Goal: Task Accomplishment & Management: Complete application form

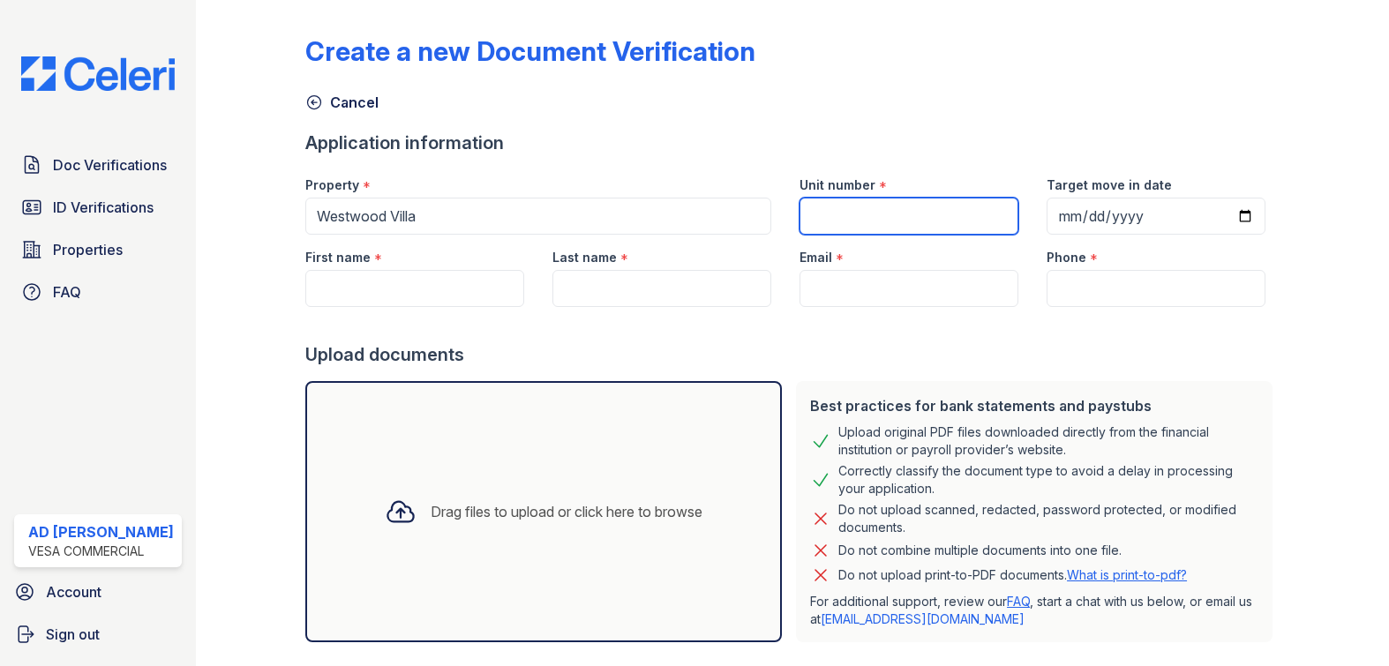
click at [869, 212] on input "Unit number" at bounding box center [909, 216] width 219 height 37
type input "366"
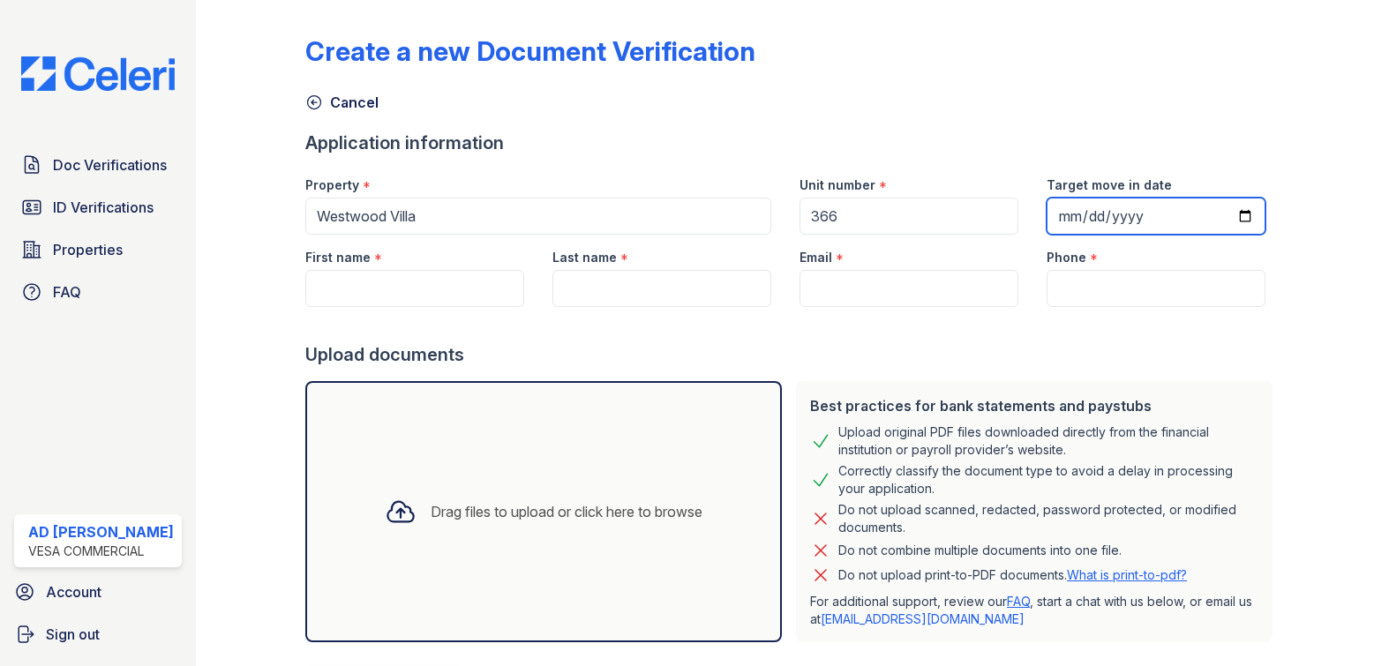
click at [1231, 218] on input "Target move in date" at bounding box center [1156, 216] width 219 height 37
type input "[DATE]"
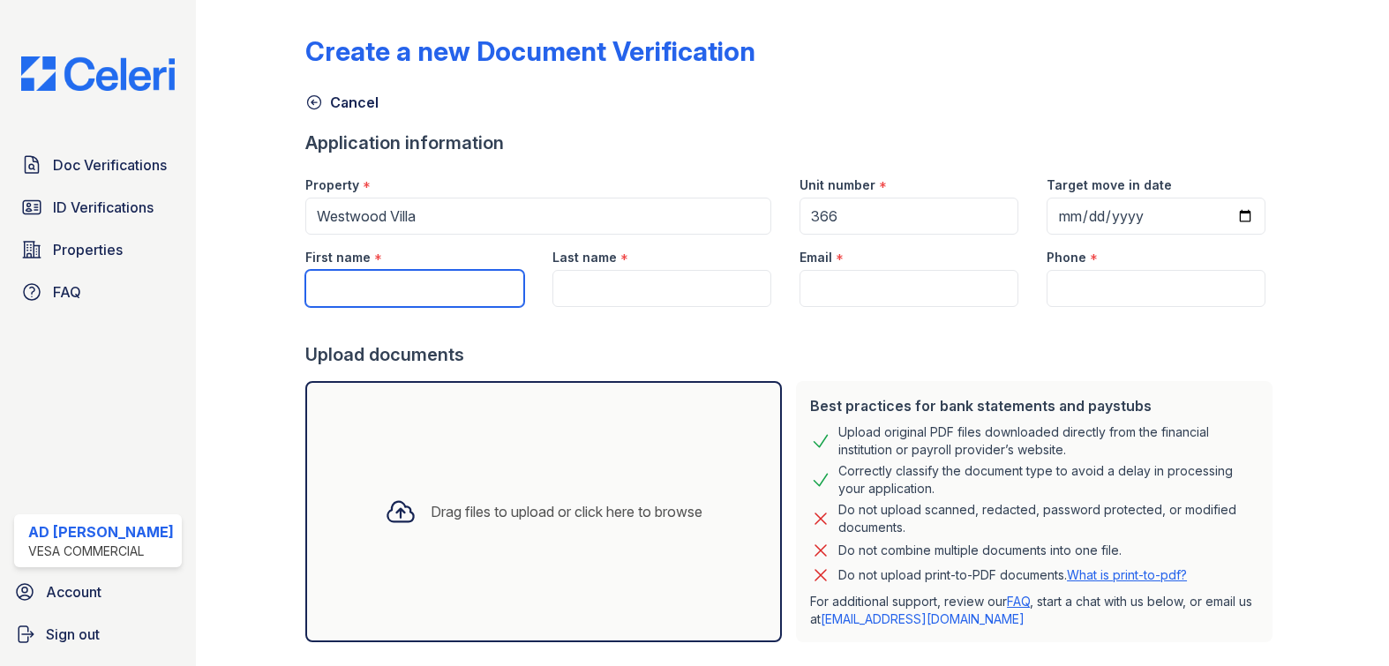
click at [436, 297] on input "First name" at bounding box center [414, 288] width 219 height 37
type input "Sombhorn"
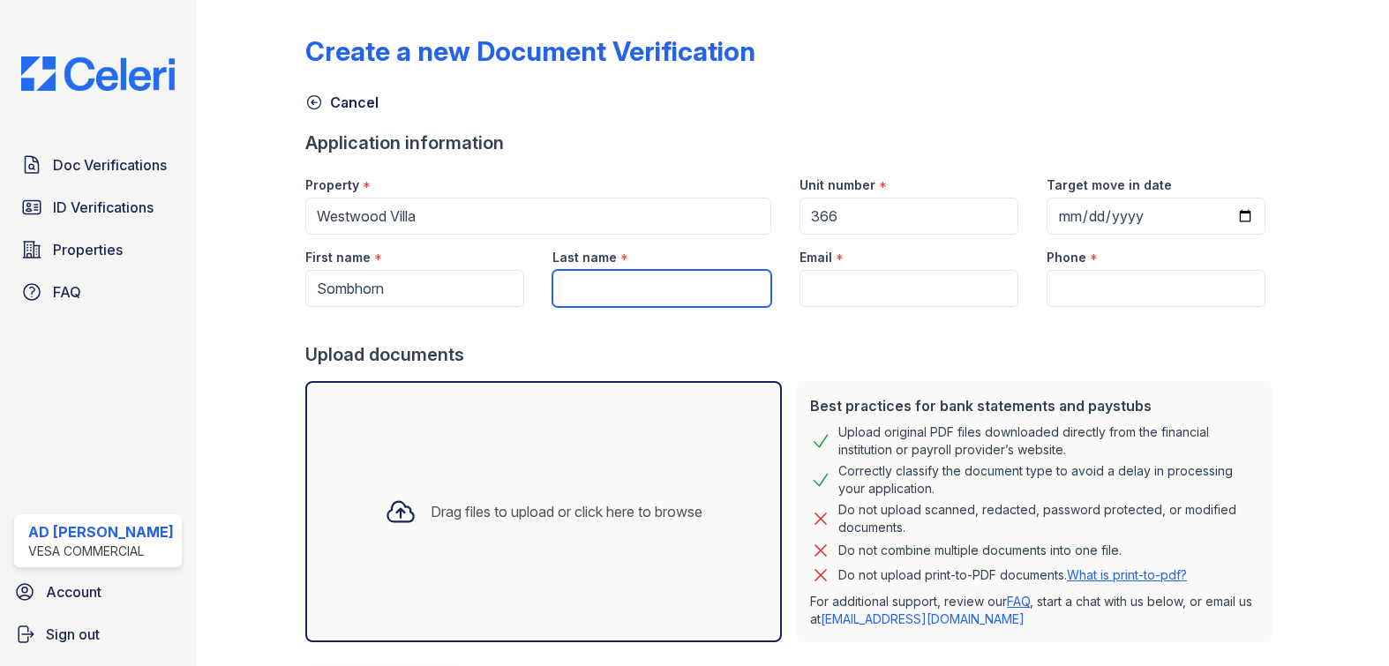
click at [661, 306] on input "Last name" at bounding box center [662, 288] width 219 height 37
type input "Srisa"
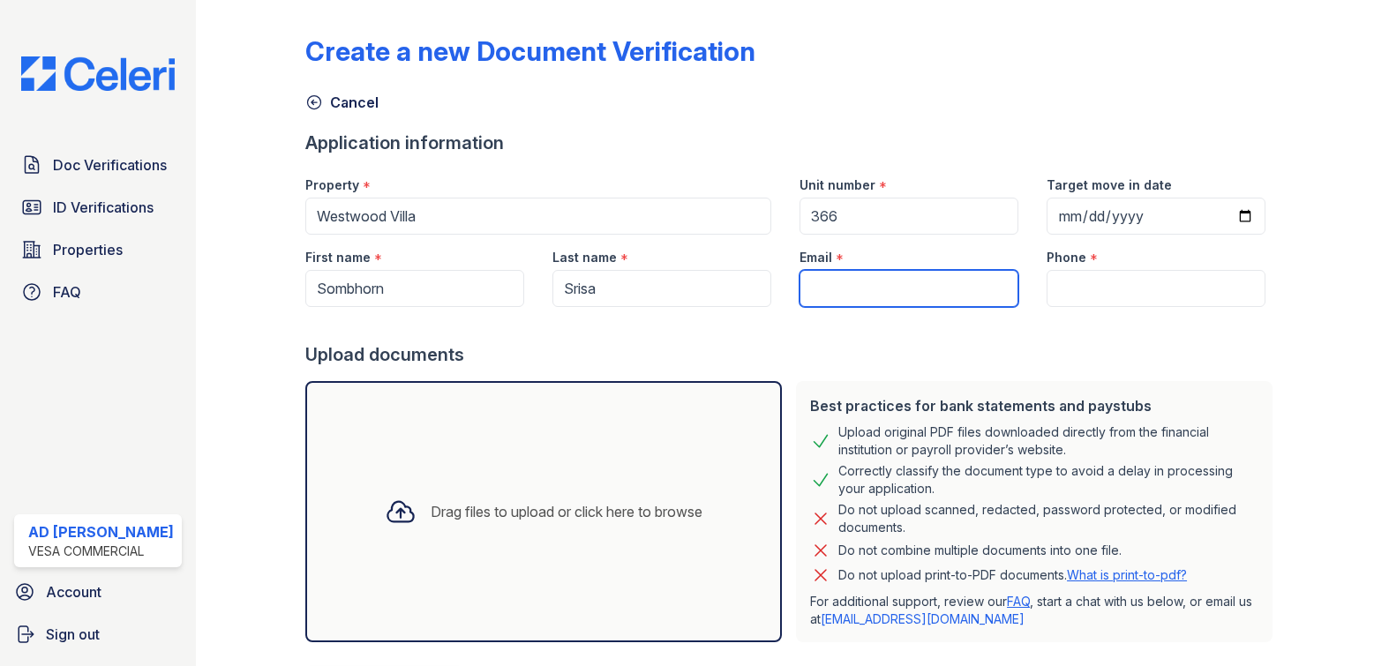
click at [862, 289] on input "Email" at bounding box center [909, 288] width 219 height 37
click at [845, 298] on input "Email" at bounding box center [909, 288] width 219 height 37
type input "[EMAIL_ADDRESS][DOMAIN_NAME]"
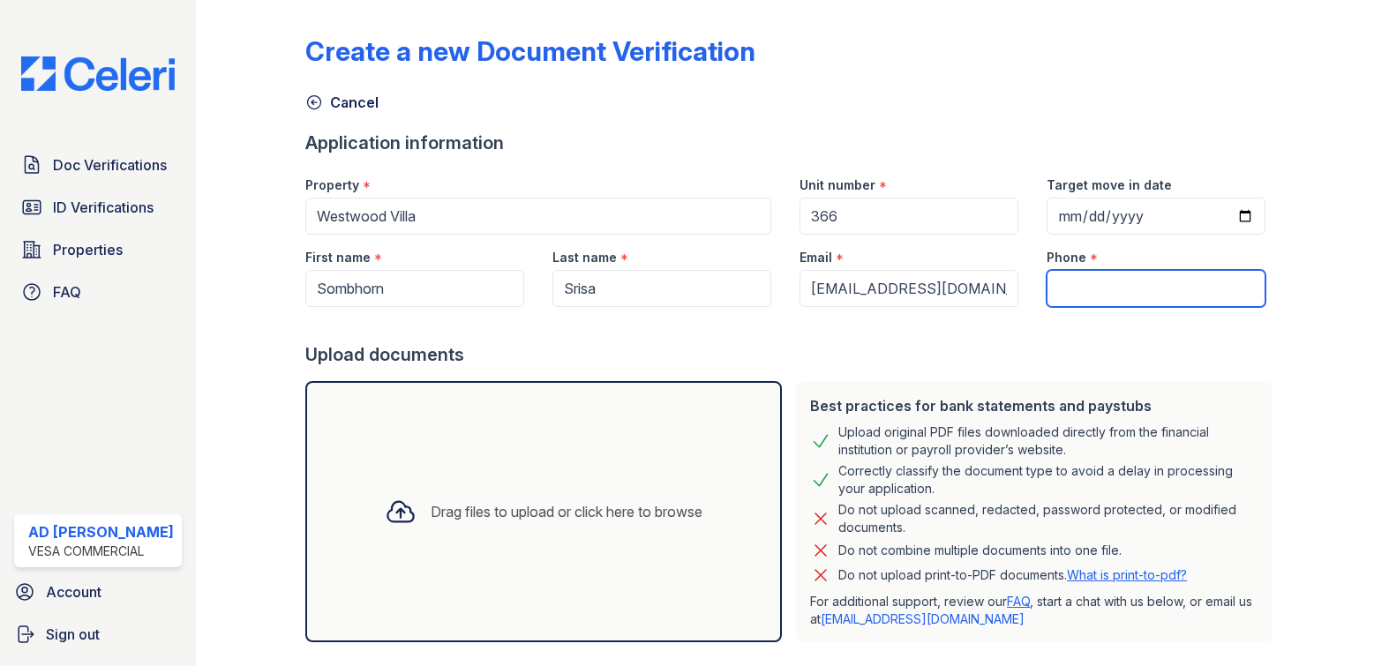
click at [1180, 289] on input "Phone" at bounding box center [1156, 288] width 219 height 37
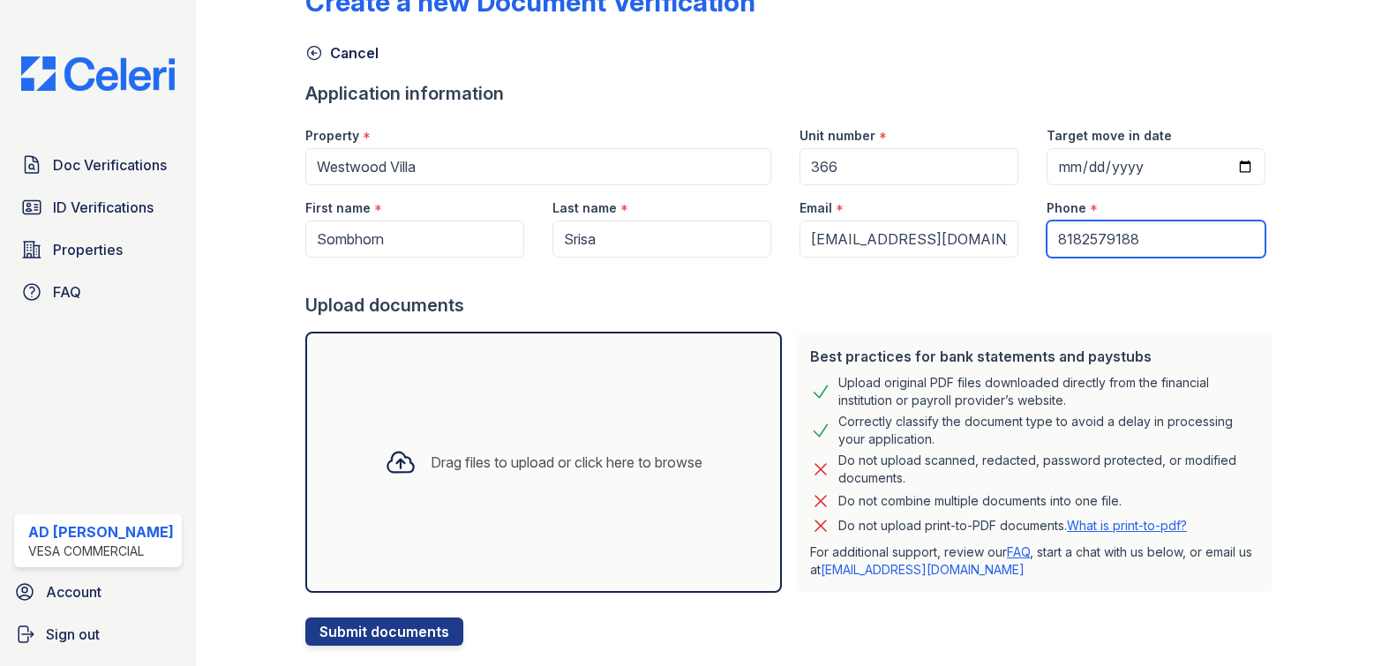
scroll to position [89, 0]
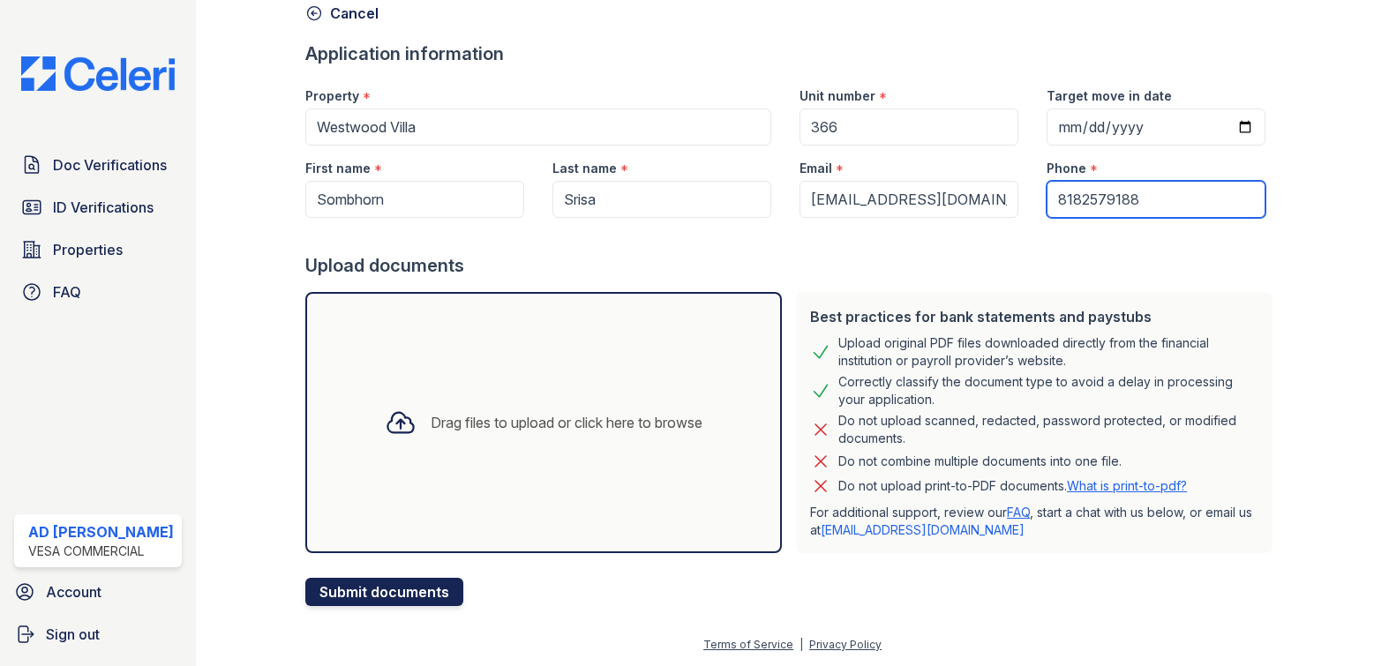
type input "8182579188"
click at [419, 597] on button "Submit documents" at bounding box center [384, 592] width 158 height 28
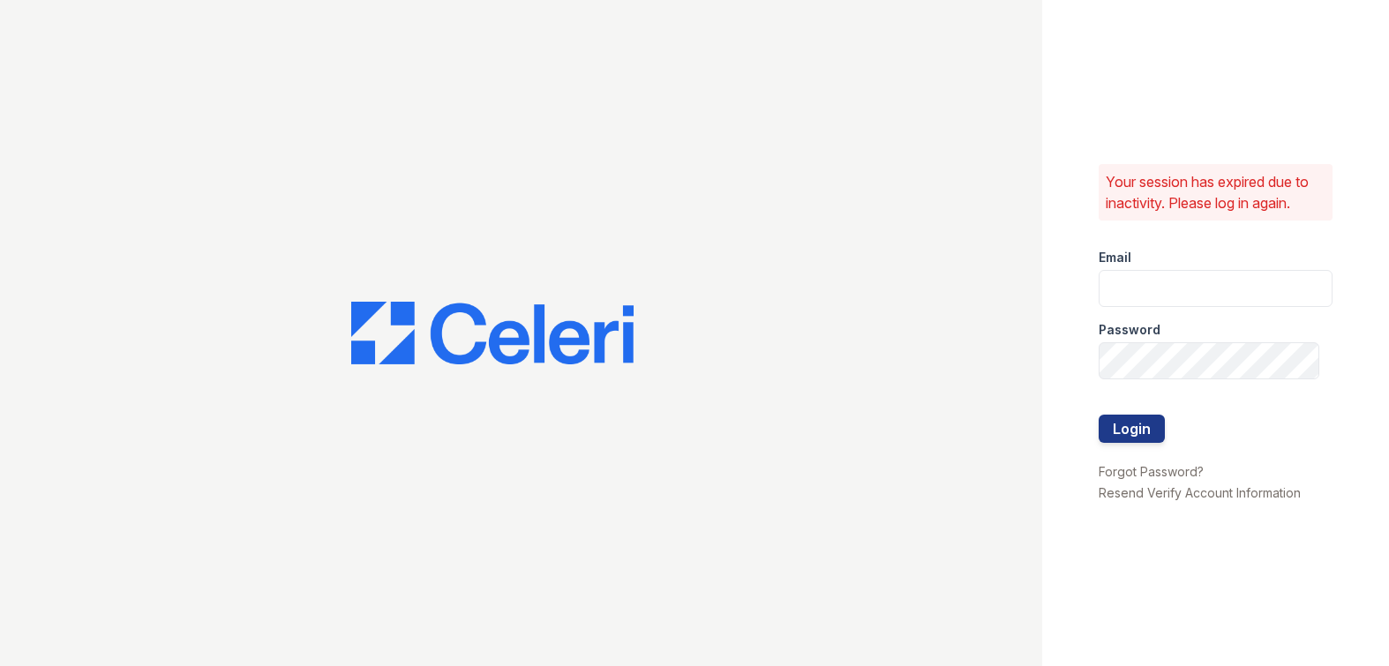
type input "[EMAIL_ADDRESS][DOMAIN_NAME]"
click at [1113, 436] on button "Login" at bounding box center [1132, 429] width 66 height 28
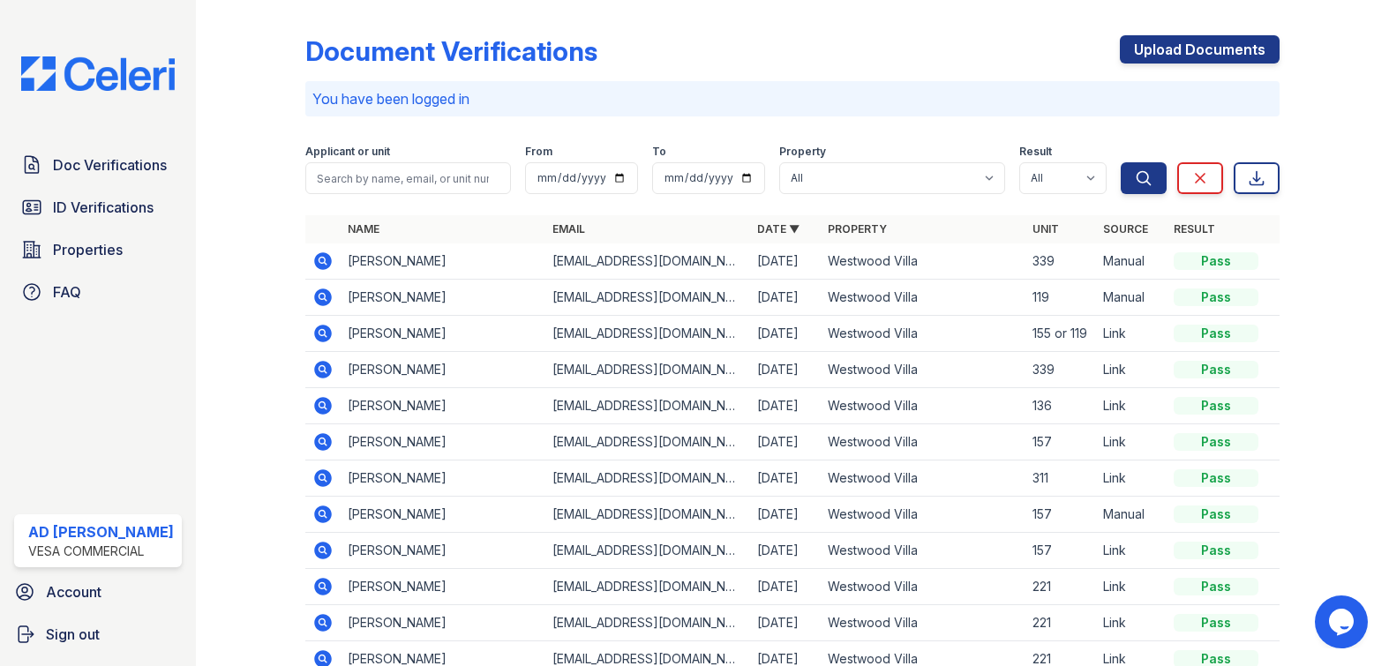
click at [253, 378] on div at bounding box center [264, 362] width 81 height 710
click at [1207, 49] on link "Upload Documents" at bounding box center [1200, 49] width 160 height 28
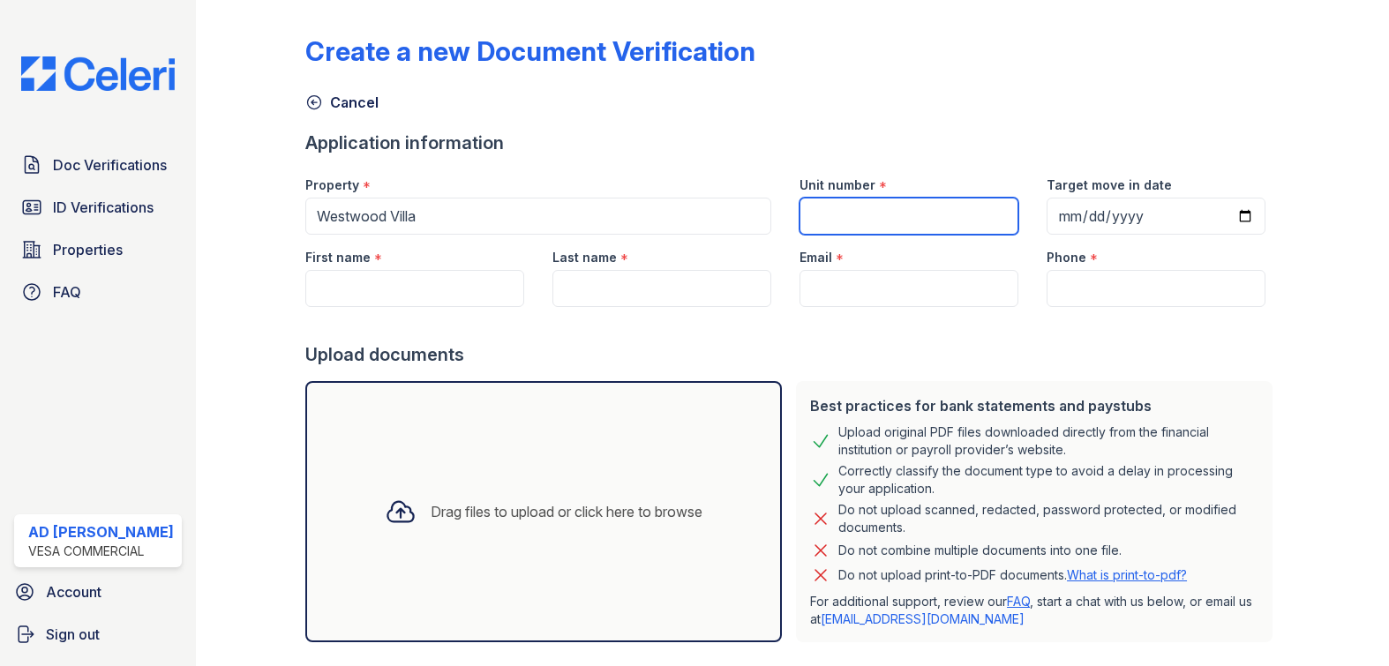
click at [885, 222] on input "Unit number" at bounding box center [909, 216] width 219 height 37
type input "366"
type input "[DATE]"
type input "Sombhorn"
type input "Srisa"
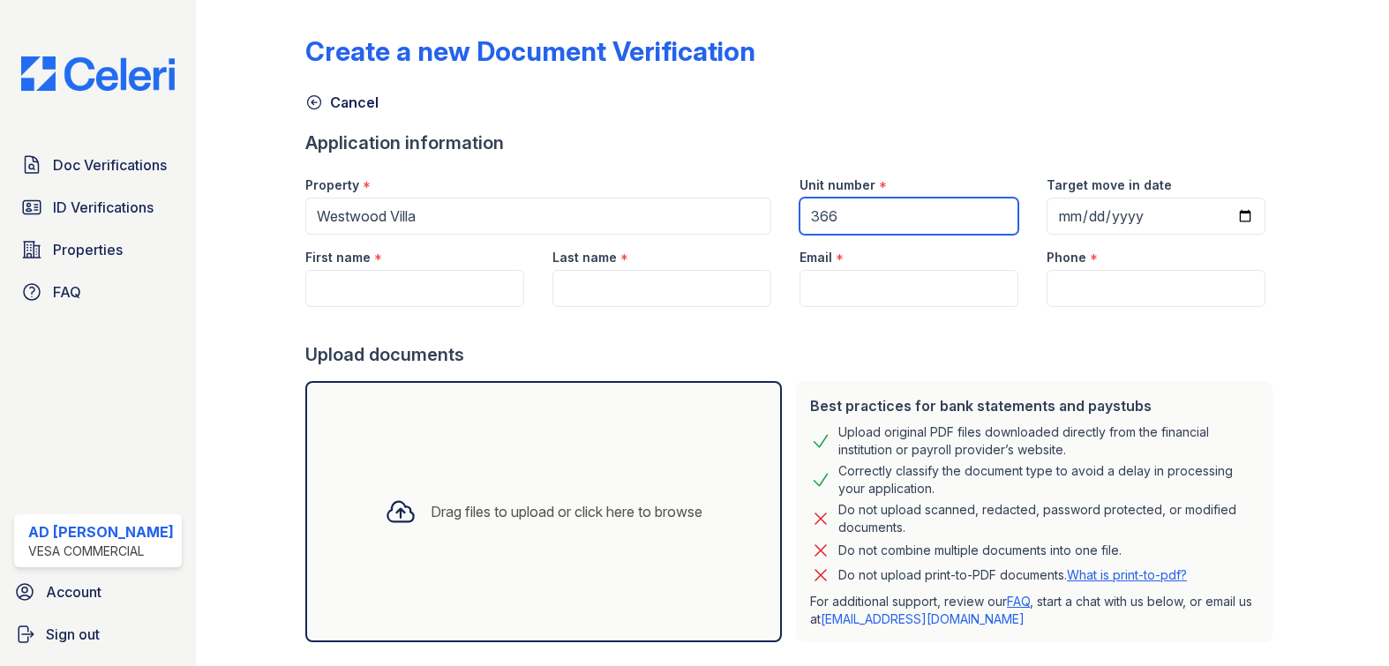
type input "[EMAIL_ADDRESS][DOMAIN_NAME]"
type input "8182579188"
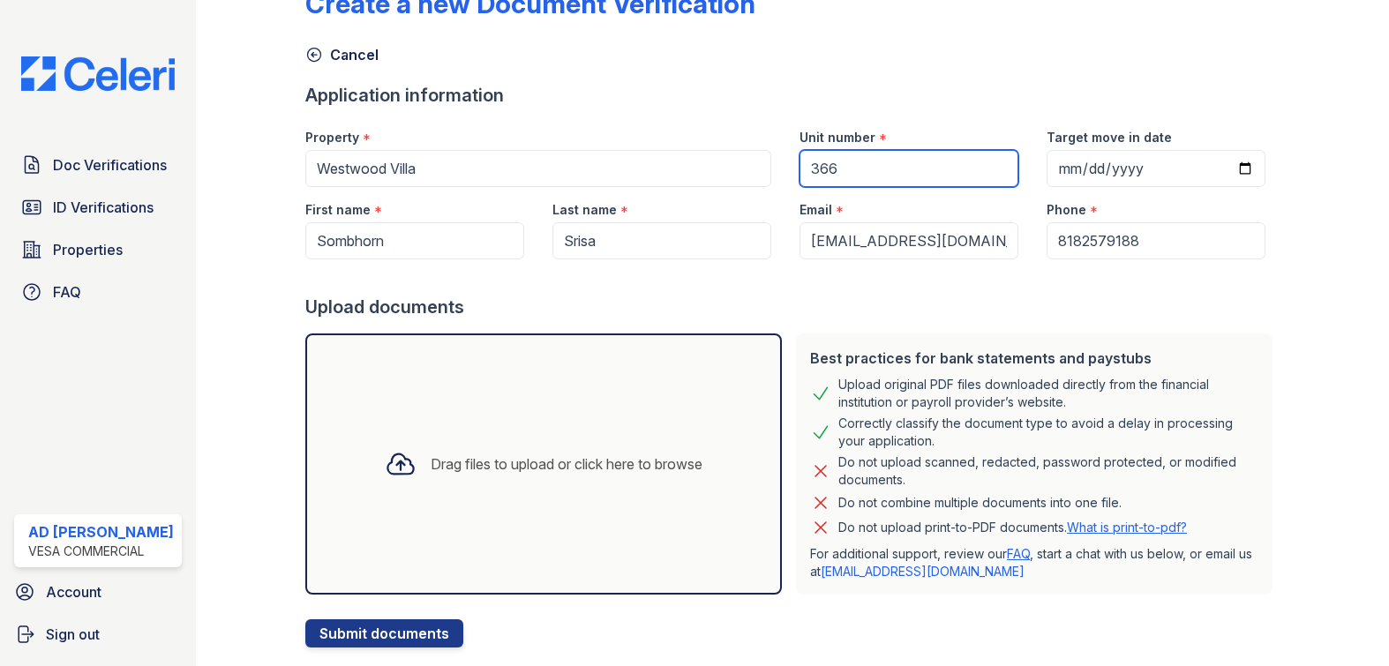
scroll to position [89, 0]
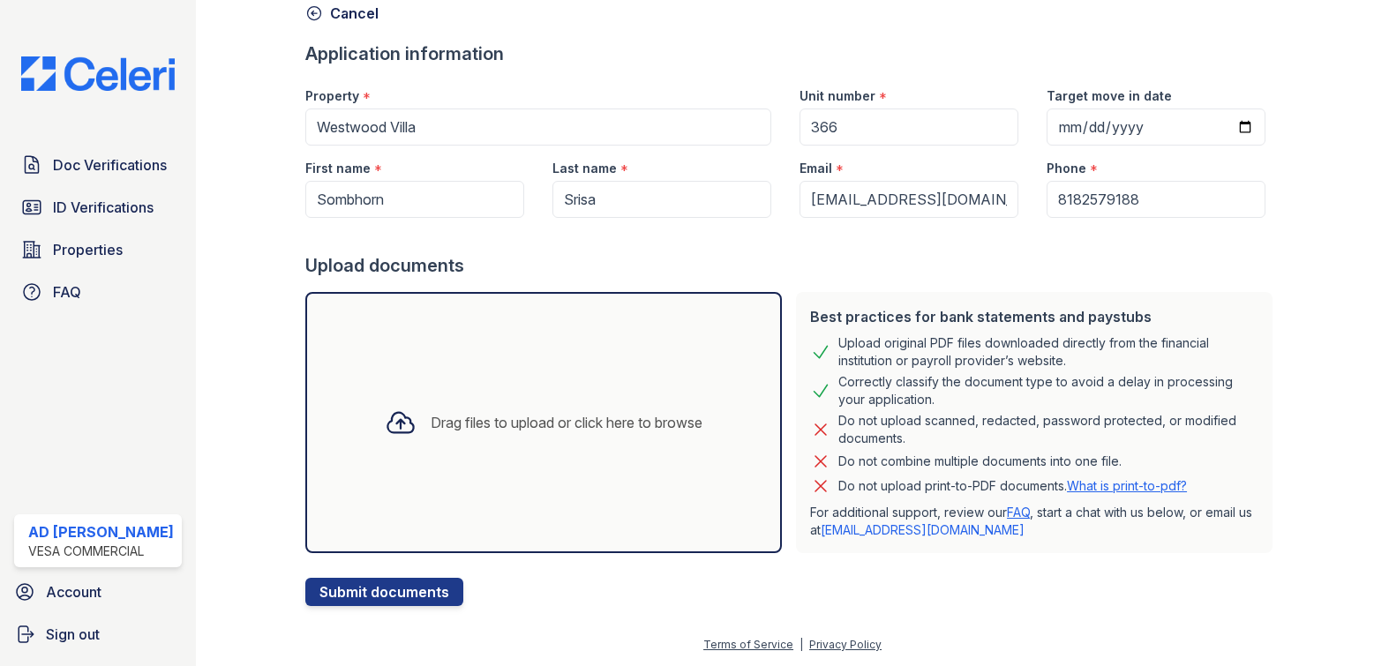
click at [611, 404] on div "Drag files to upload or click here to browse" at bounding box center [544, 423] width 346 height 60
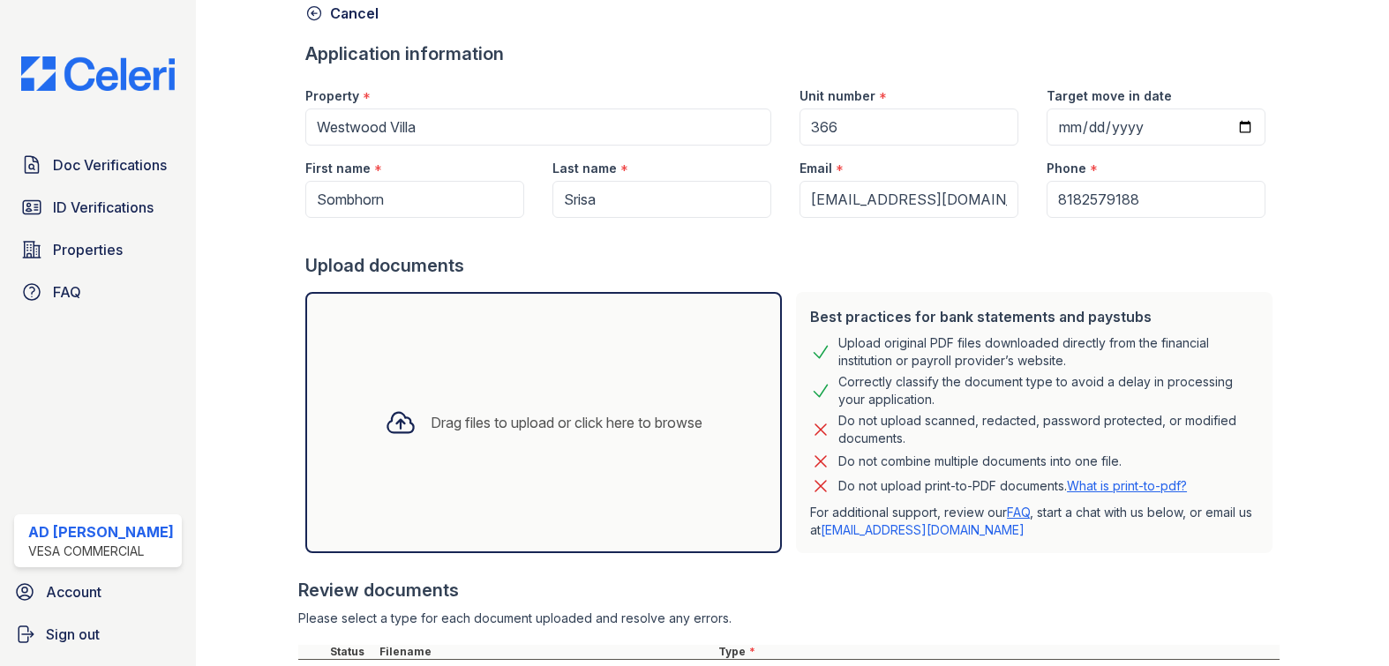
scroll to position [596, 0]
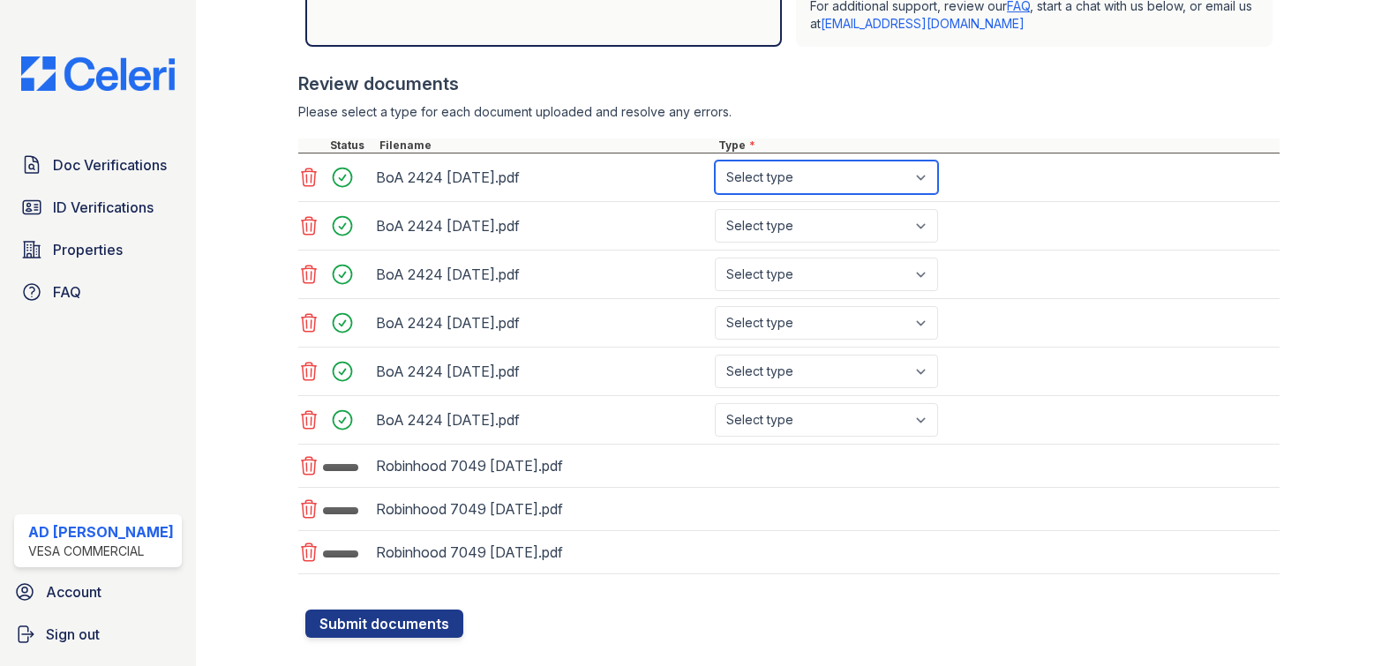
click at [824, 181] on select "Select type Paystub Bank Statement Offer Letter Tax Documents Benefit Award Let…" at bounding box center [826, 178] width 223 height 34
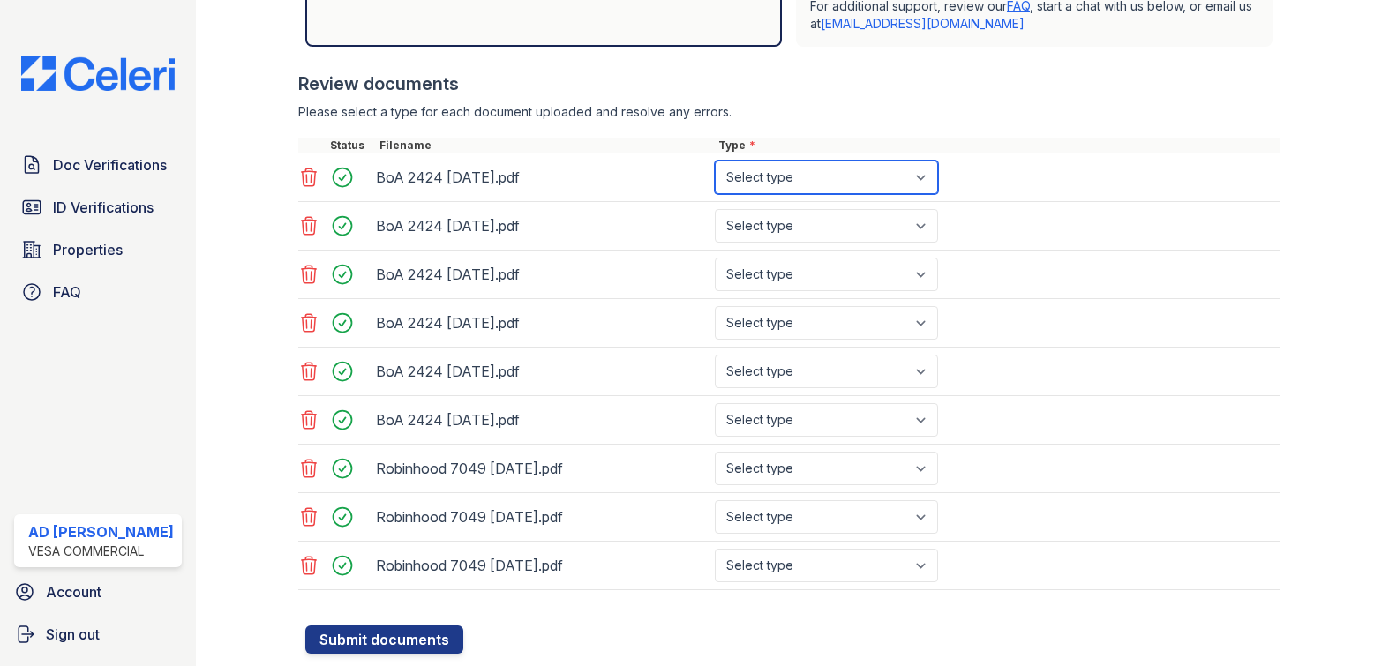
select select "bank_statement"
click at [715, 161] on select "Select type Paystub Bank Statement Offer Letter Tax Documents Benefit Award Let…" at bounding box center [826, 178] width 223 height 34
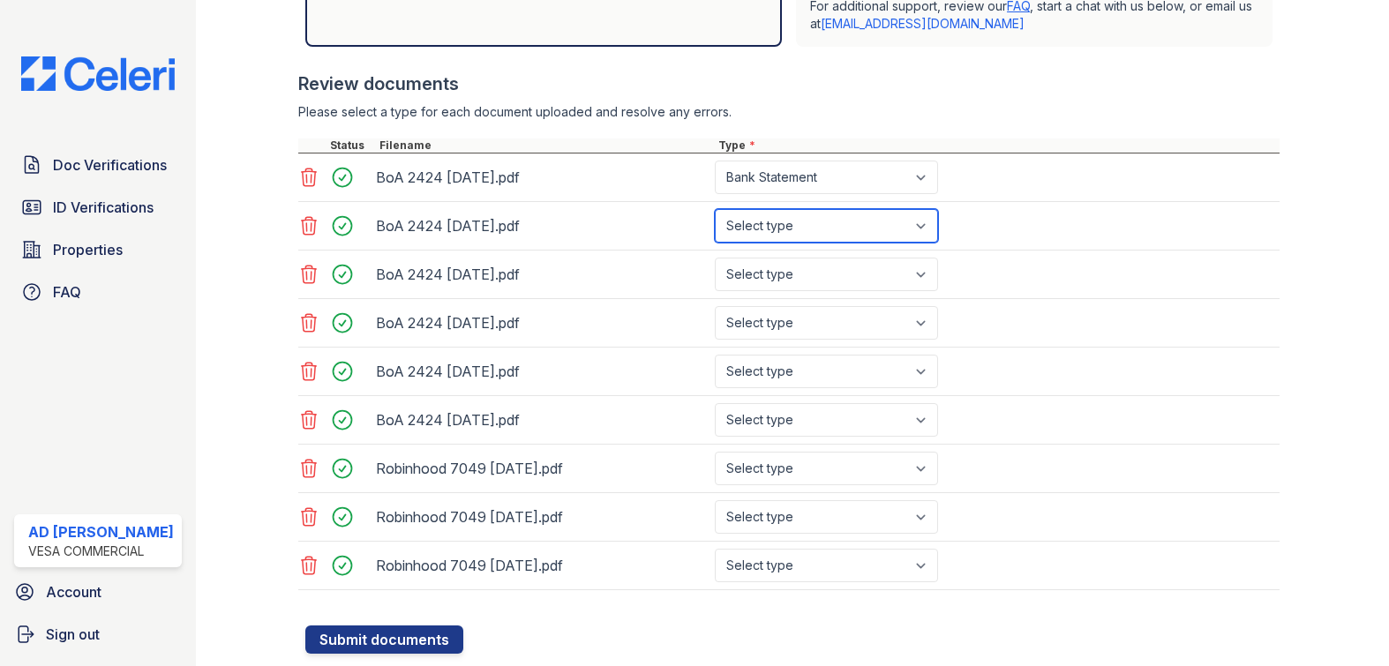
click at [817, 230] on select "Select type Paystub Bank Statement Offer Letter Tax Documents Benefit Award Let…" at bounding box center [826, 226] width 223 height 34
select select "bank_statement"
click at [715, 209] on select "Select type Paystub Bank Statement Offer Letter Tax Documents Benefit Award Let…" at bounding box center [826, 226] width 223 height 34
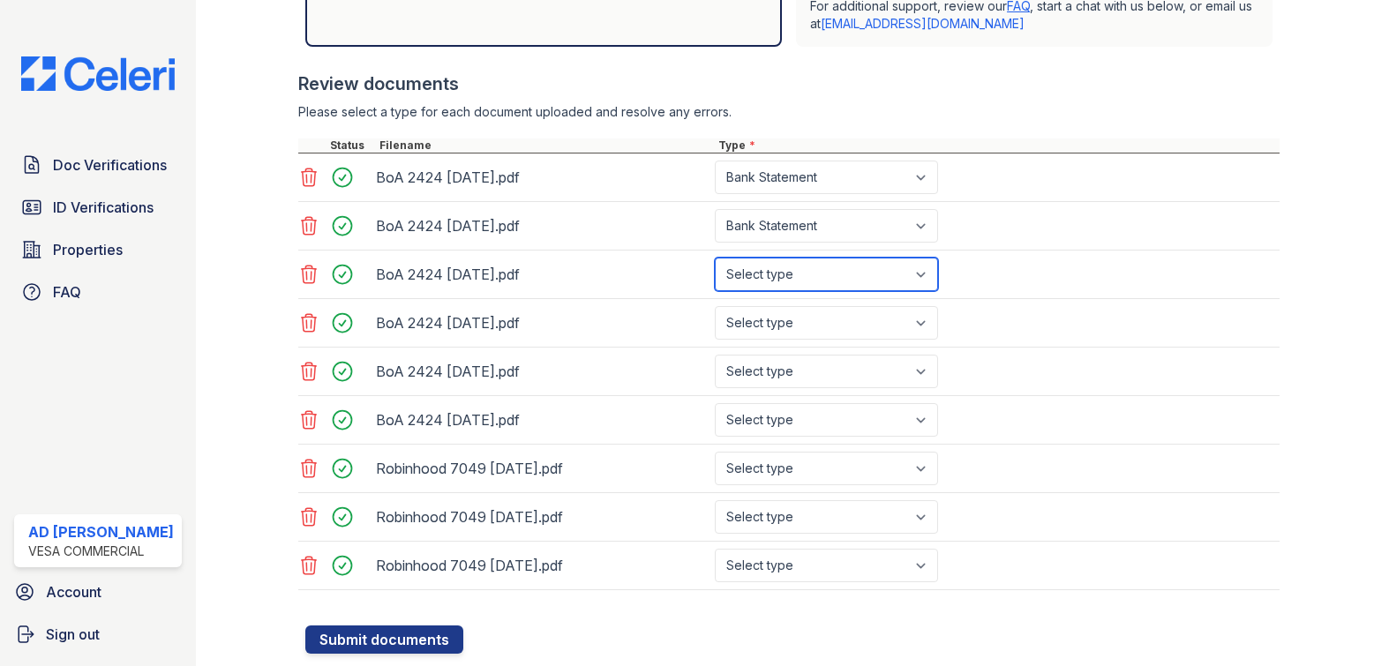
click at [802, 261] on select "Select type Paystub Bank Statement Offer Letter Tax Documents Benefit Award Let…" at bounding box center [826, 275] width 223 height 34
select select "bank_statement"
click at [715, 258] on select "Select type Paystub Bank Statement Offer Letter Tax Documents Benefit Award Let…" at bounding box center [826, 275] width 223 height 34
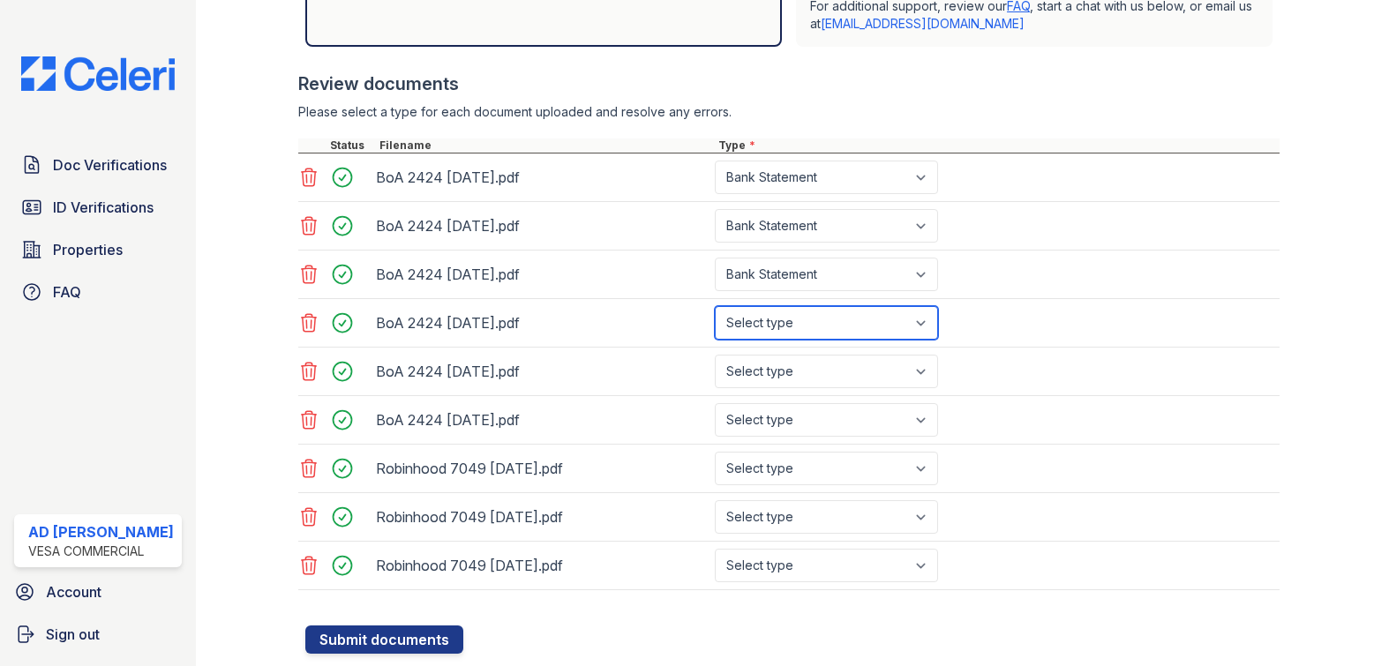
click at [794, 319] on select "Select type Paystub Bank Statement Offer Letter Tax Documents Benefit Award Let…" at bounding box center [826, 323] width 223 height 34
select select "bank_statement"
click at [715, 306] on select "Select type Paystub Bank Statement Offer Letter Tax Documents Benefit Award Let…" at bounding box center [826, 323] width 223 height 34
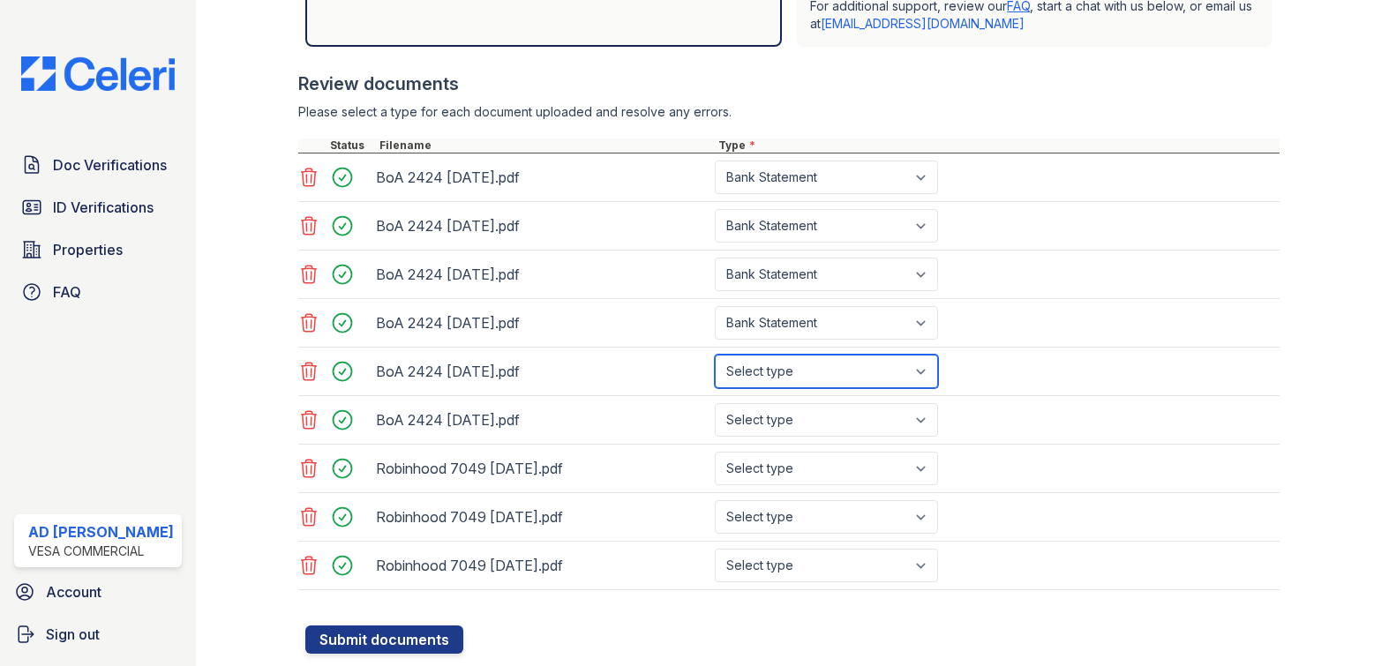
click at [800, 360] on select "Select type Paystub Bank Statement Offer Letter Tax Documents Benefit Award Let…" at bounding box center [826, 372] width 223 height 34
select select "bank_statement"
click at [715, 355] on select "Select type Paystub Bank Statement Offer Letter Tax Documents Benefit Award Let…" at bounding box center [826, 372] width 223 height 34
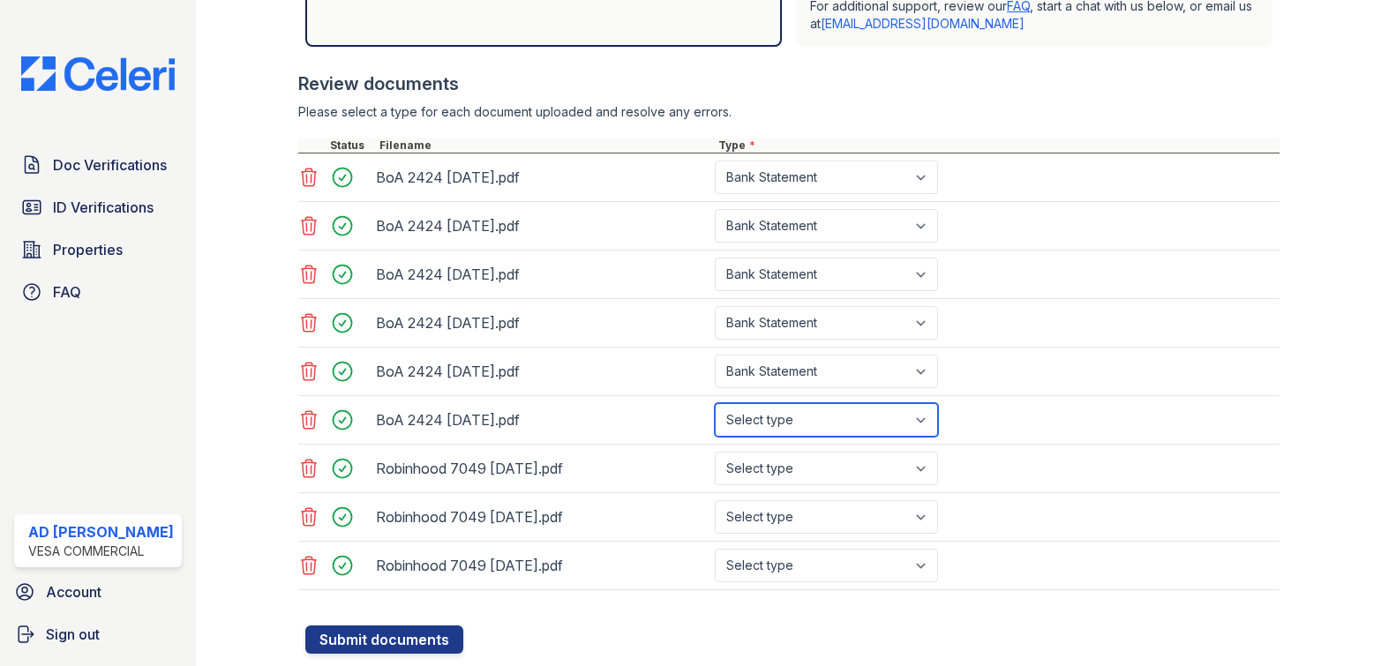
click at [796, 414] on select "Select type Paystub Bank Statement Offer Letter Tax Documents Benefit Award Let…" at bounding box center [826, 420] width 223 height 34
select select "bank_statement"
click at [715, 403] on select "Select type Paystub Bank Statement Offer Letter Tax Documents Benefit Award Let…" at bounding box center [826, 420] width 223 height 34
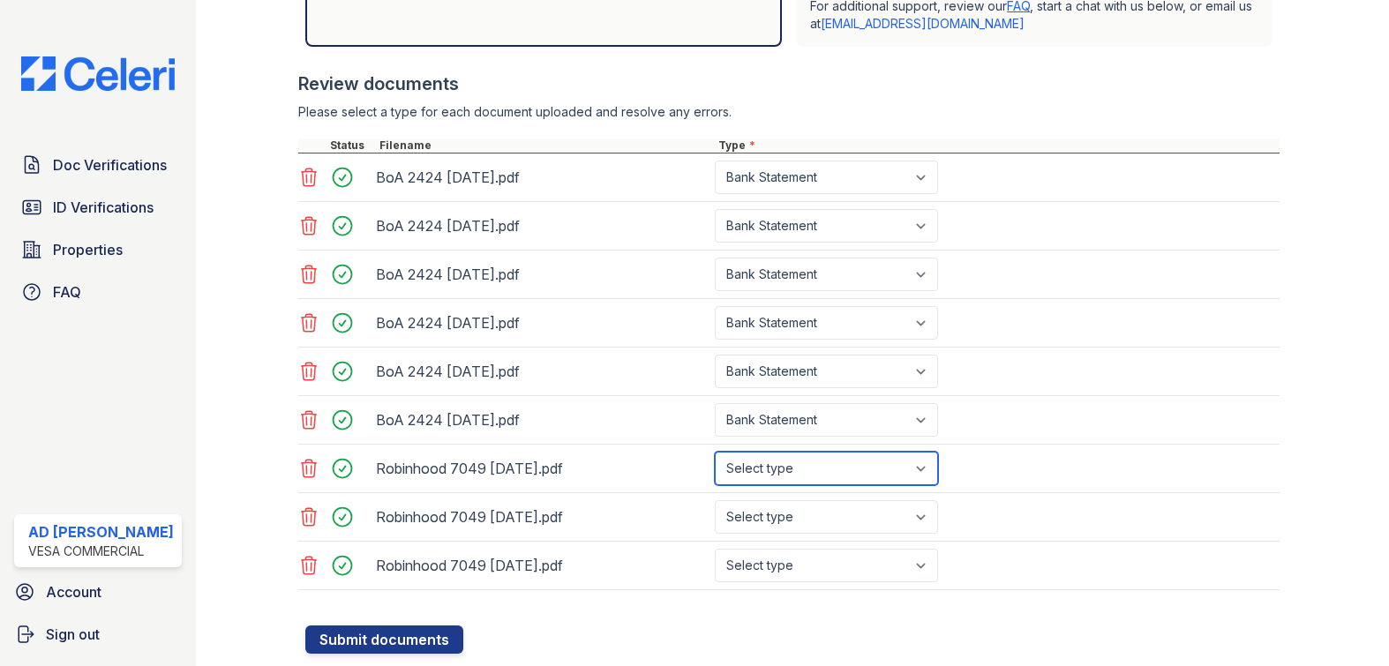
click at [783, 477] on select "Select type Paystub Bank Statement Offer Letter Tax Documents Benefit Award Let…" at bounding box center [826, 469] width 223 height 34
select select "investment_account_statement"
click at [715, 452] on select "Select type Paystub Bank Statement Offer Letter Tax Documents Benefit Award Let…" at bounding box center [826, 469] width 223 height 34
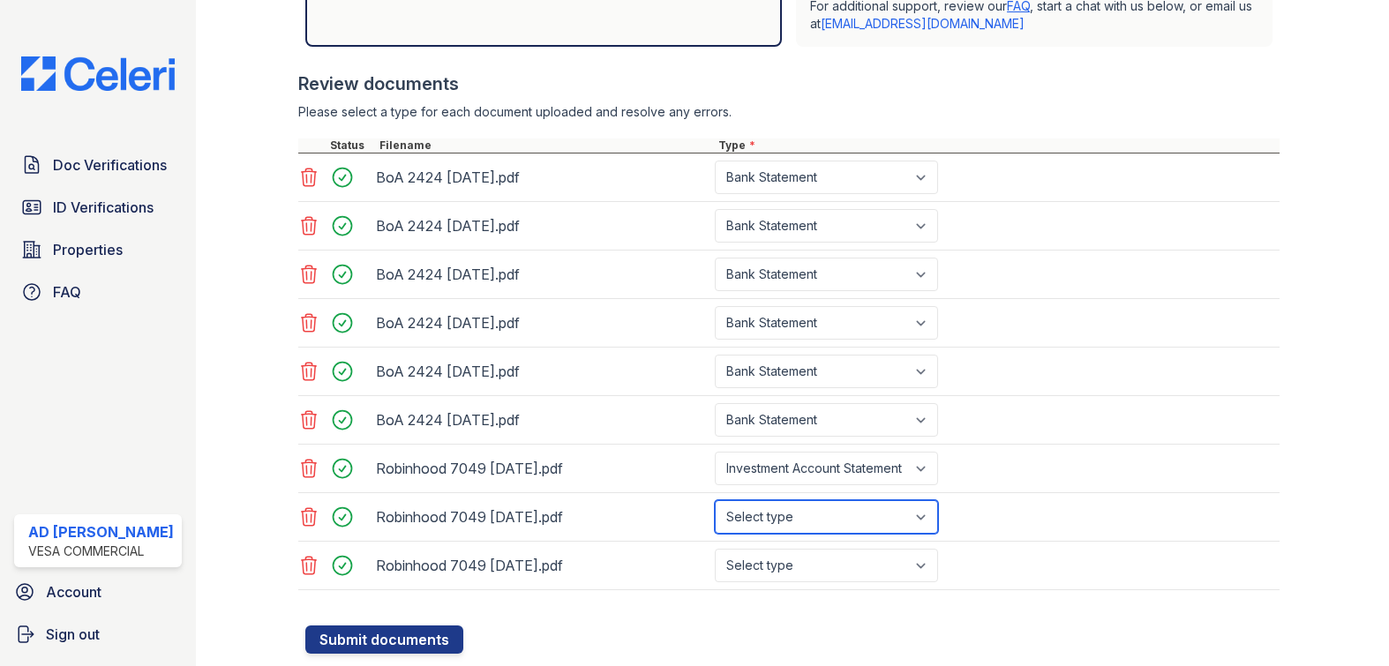
click at [821, 518] on select "Select type Paystub Bank Statement Offer Letter Tax Documents Benefit Award Let…" at bounding box center [826, 518] width 223 height 34
select select "investment_account_statement"
click at [715, 501] on select "Select type Paystub Bank Statement Offer Letter Tax Documents Benefit Award Let…" at bounding box center [826, 518] width 223 height 34
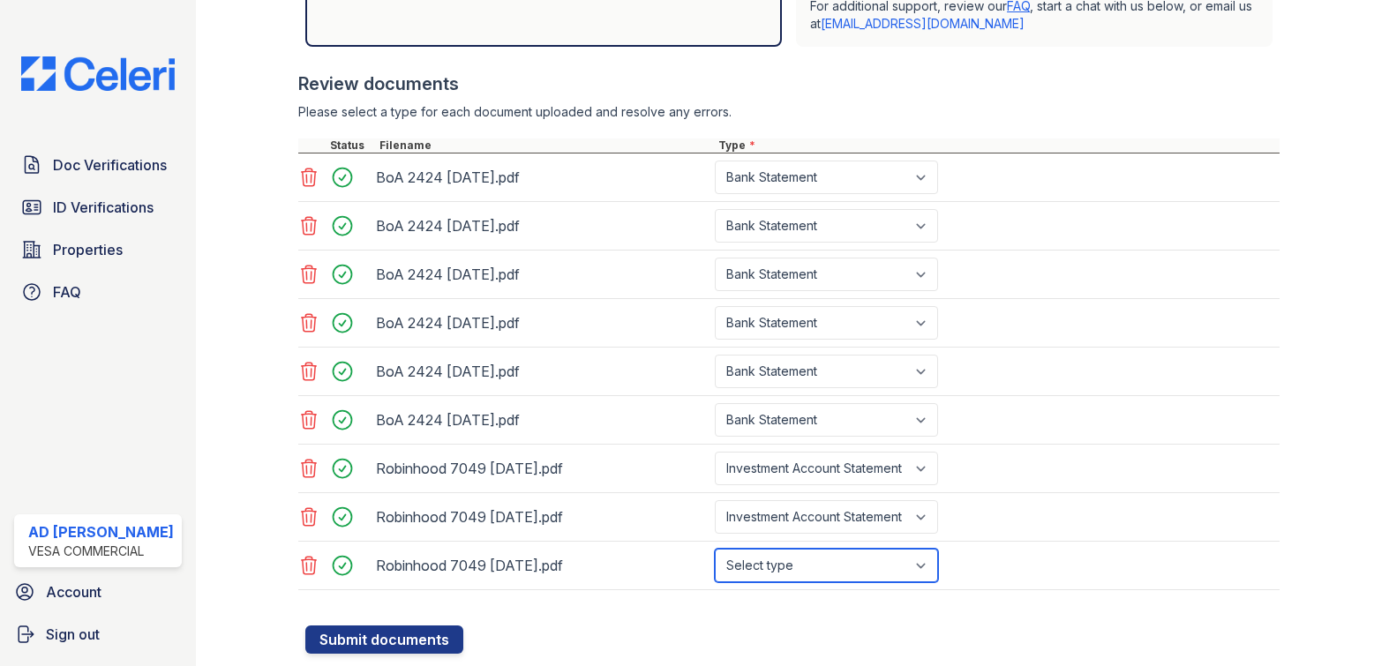
click at [809, 564] on select "Select type Paystub Bank Statement Offer Letter Tax Documents Benefit Award Let…" at bounding box center [826, 566] width 223 height 34
select select "investment_account_statement"
click at [715, 549] on select "Select type Paystub Bank Statement Offer Letter Tax Documents Benefit Award Let…" at bounding box center [826, 566] width 223 height 34
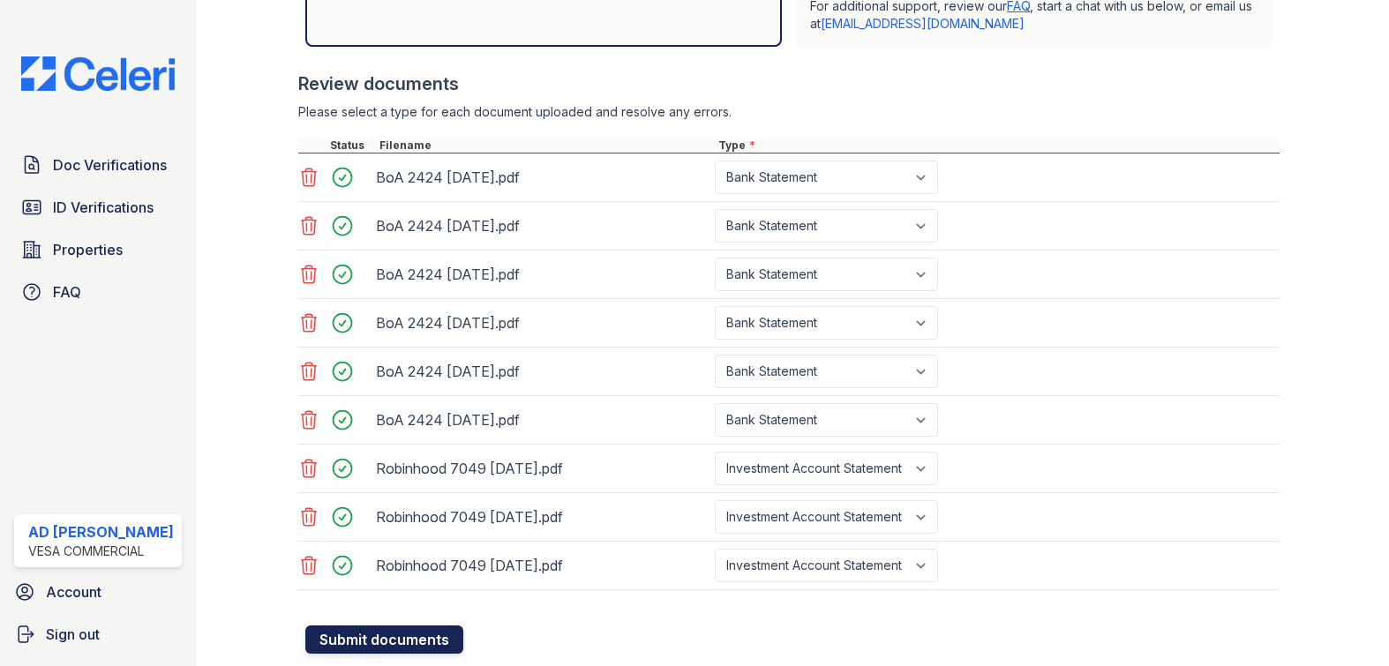
click at [419, 632] on button "Submit documents" at bounding box center [384, 640] width 158 height 28
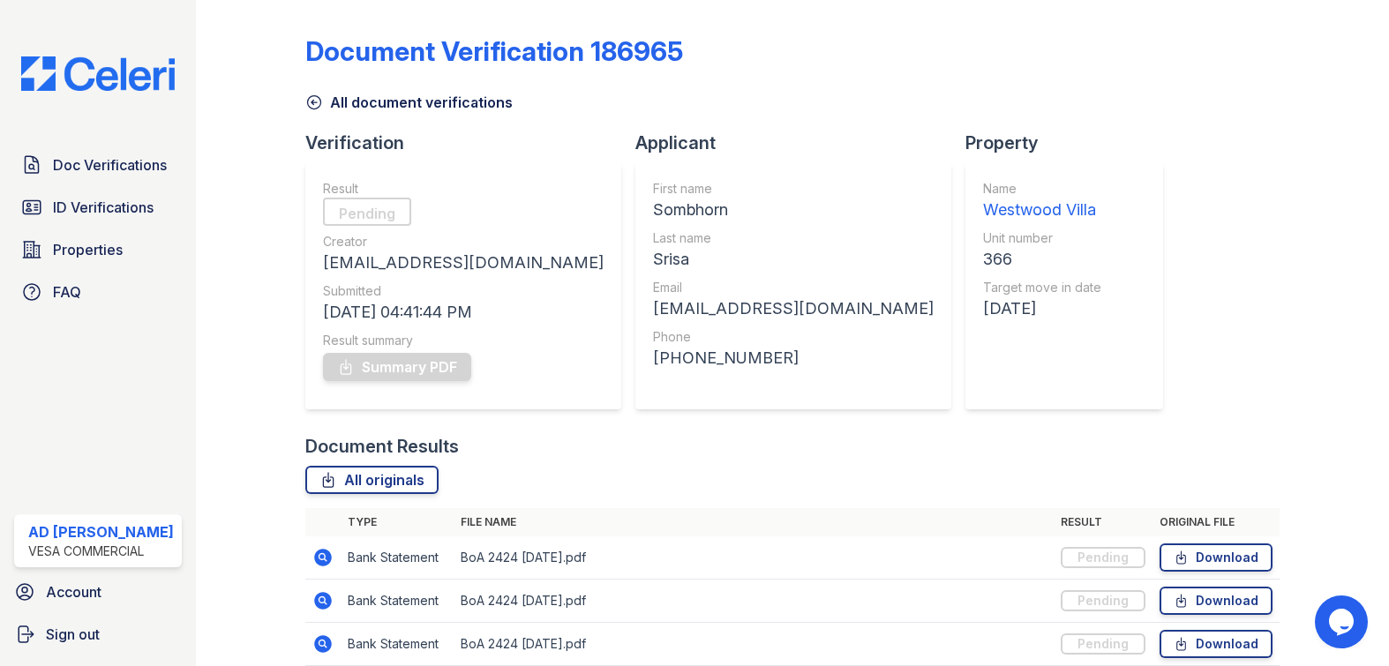
click at [225, 298] on div at bounding box center [264, 512] width 81 height 1011
click at [198, 350] on div "Document Verification 186965 All document verifications Verification Result Pro…" at bounding box center [792, 333] width 1193 height 666
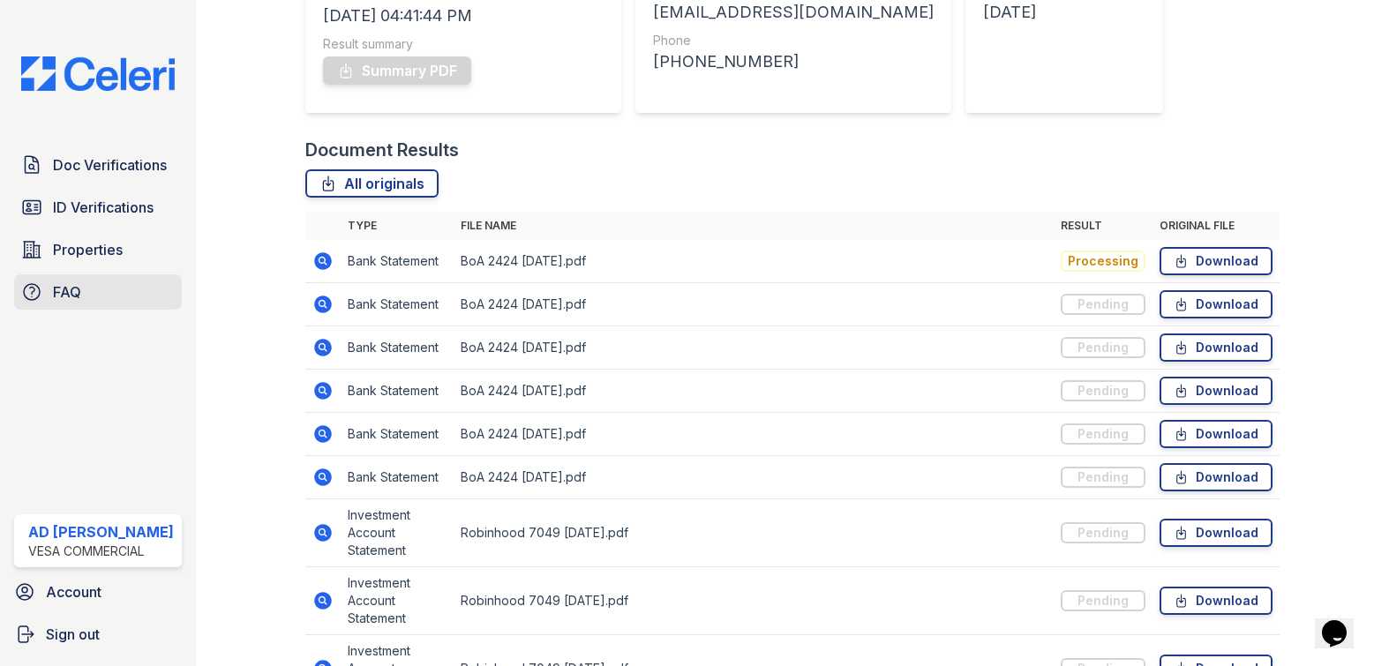
scroll to position [147, 0]
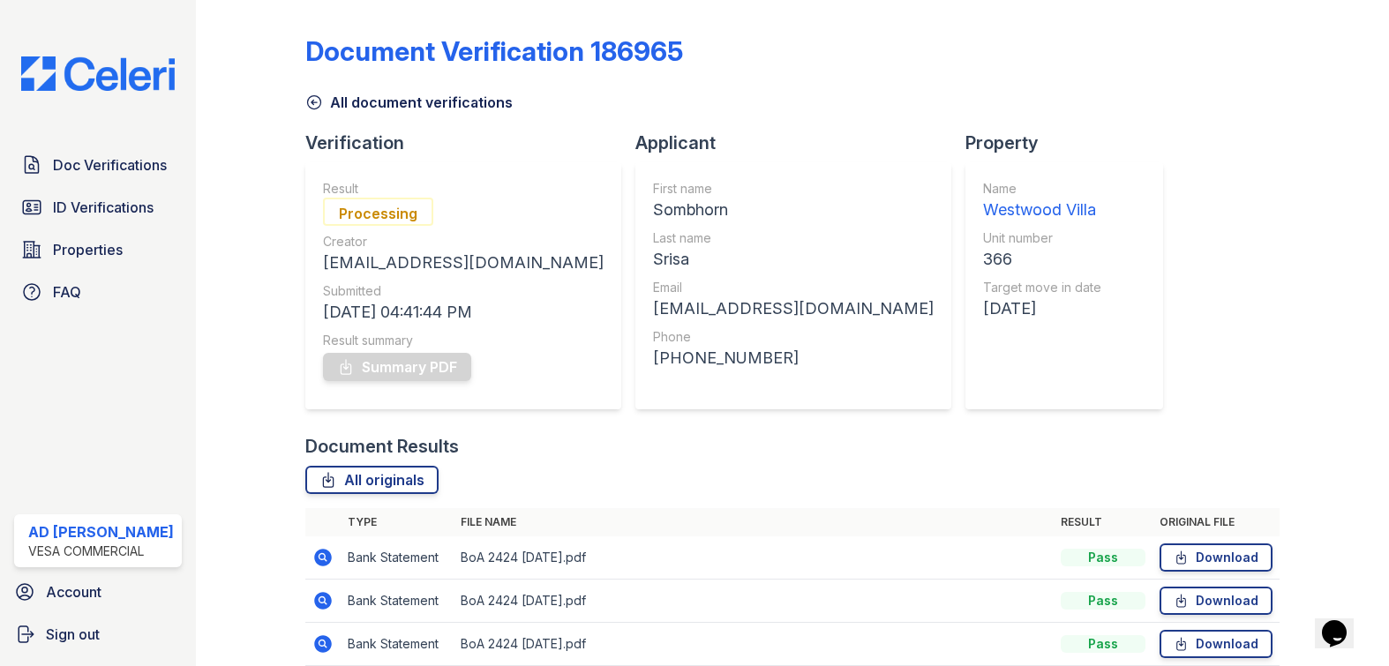
scroll to position [353, 0]
click at [198, 357] on div "Document Verification 186965 All document verifications Verification Result Pas…" at bounding box center [792, 333] width 1193 height 666
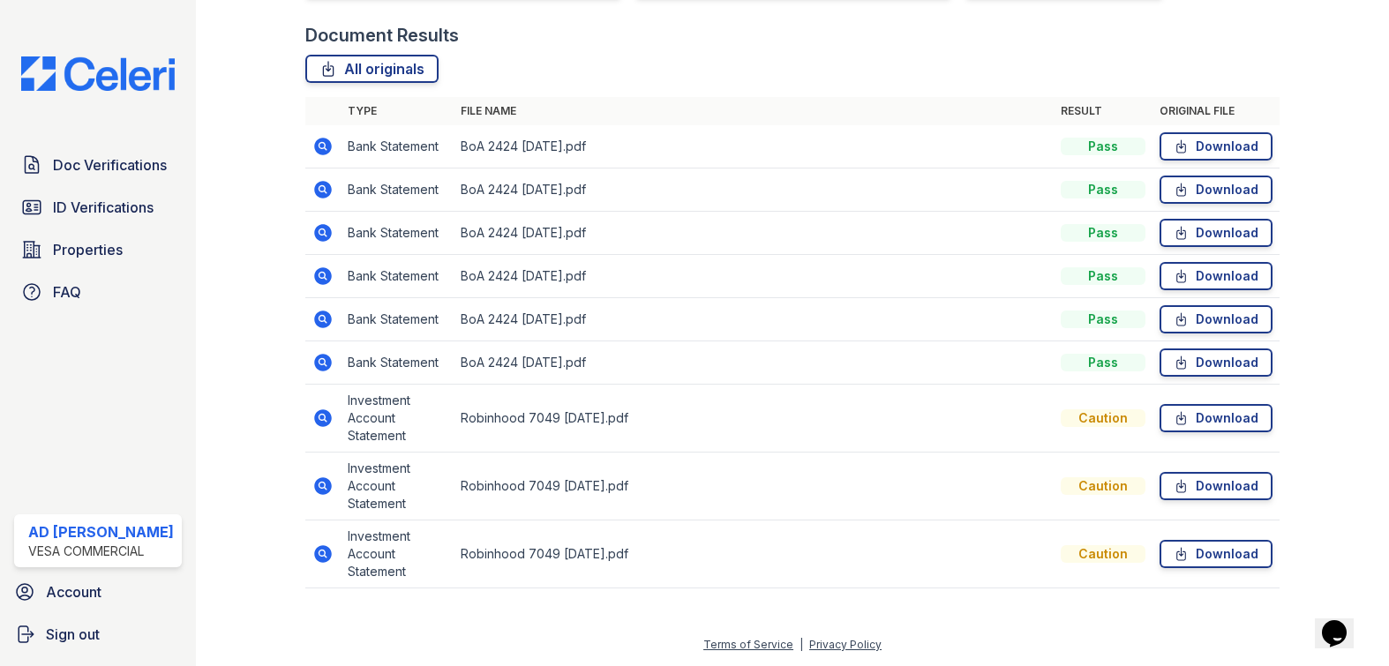
scroll to position [58, 0]
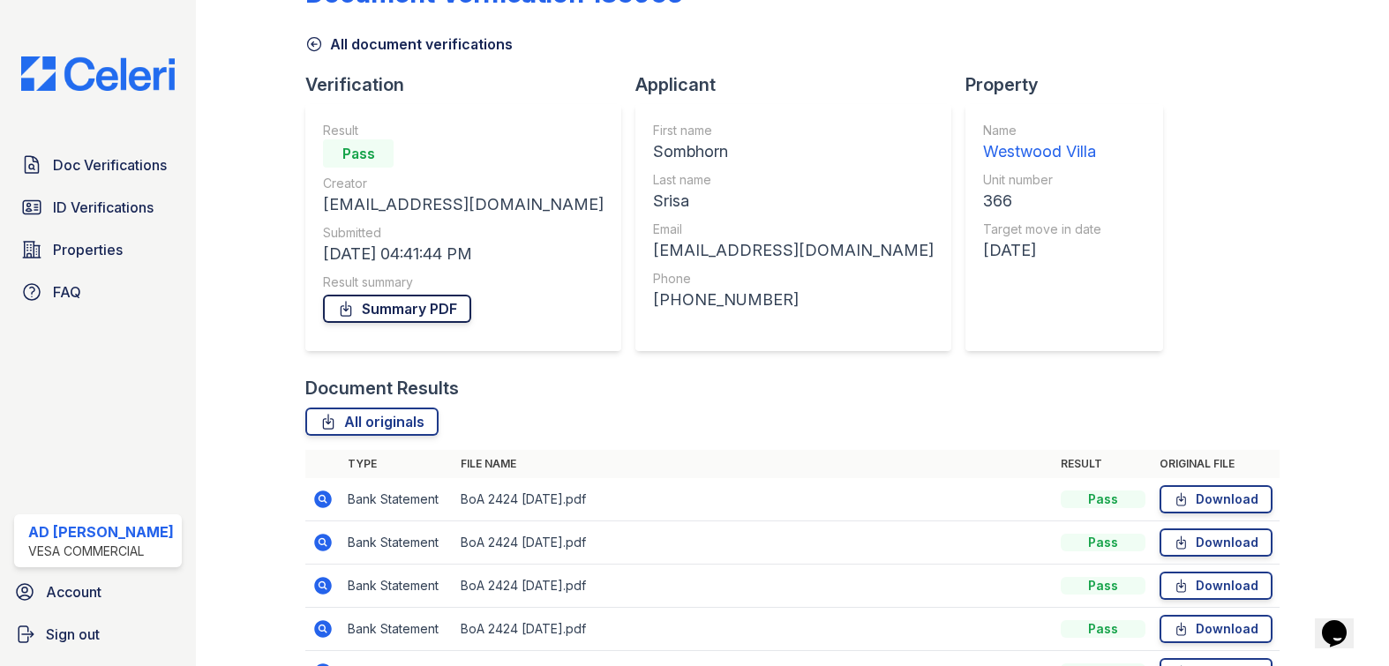
click at [405, 312] on link "Summary PDF" at bounding box center [397, 309] width 148 height 28
drag, startPoint x: 1214, startPoint y: 147, endPoint x: 1210, endPoint y: 119, distance: 27.6
click at [1214, 147] on div "Document Verification 186965 All document verifications Verification Result Pas…" at bounding box center [792, 454] width 975 height 1011
